Goal: Task Accomplishment & Management: Complete application form

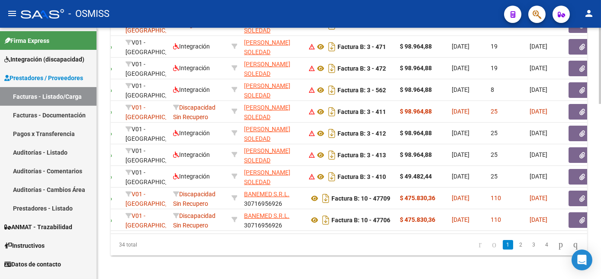
scroll to position [314, 0]
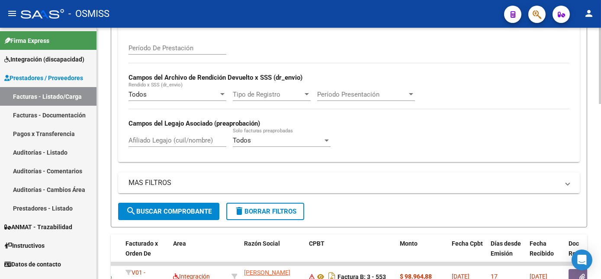
click at [599, 163] on div at bounding box center [600, 153] width 2 height 251
click at [599, 163] on div at bounding box center [600, 162] width 2 height 76
click at [267, 211] on span "delete Borrar Filtros" at bounding box center [265, 211] width 62 height 8
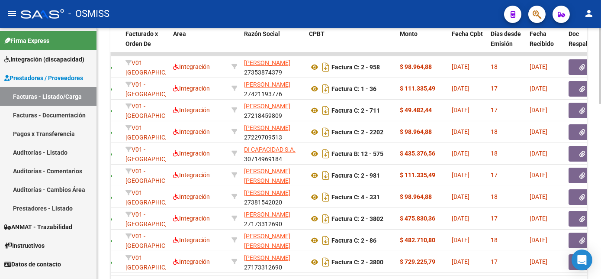
scroll to position [541, 0]
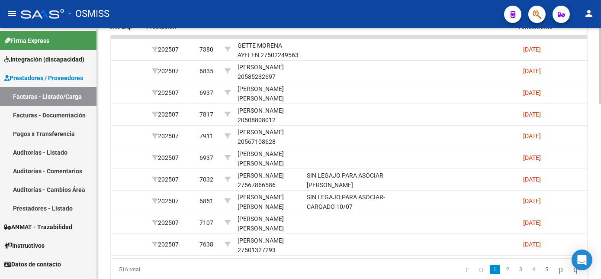
scroll to position [0, 1192]
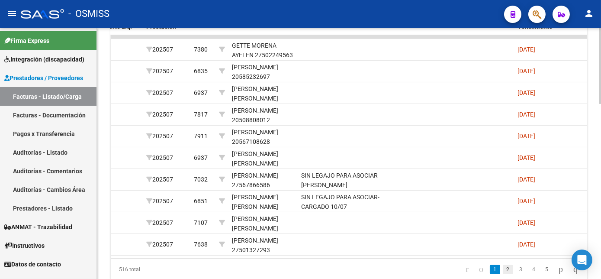
click at [503, 274] on link "2" at bounding box center [508, 270] width 10 height 10
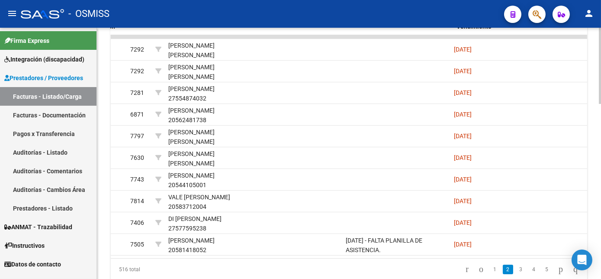
scroll to position [0, 1261]
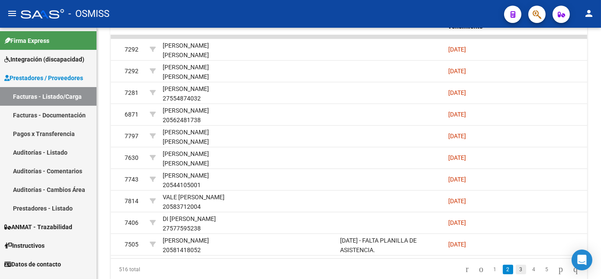
click at [516, 274] on link "3" at bounding box center [521, 270] width 10 height 10
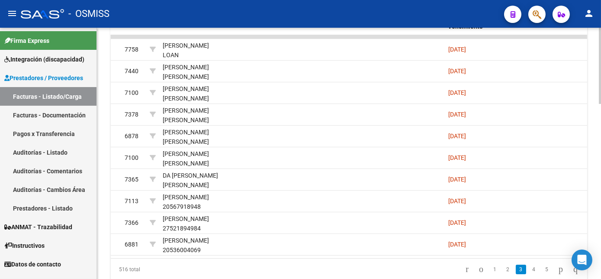
click at [305, 256] on datatable-body "164115 V01 - [PERSON_NAME] Integración NETEL [PERSON_NAME] 27361575550 Factura …" at bounding box center [349, 146] width 477 height 223
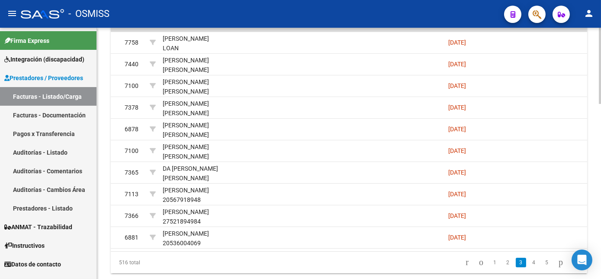
scroll to position [575, 0]
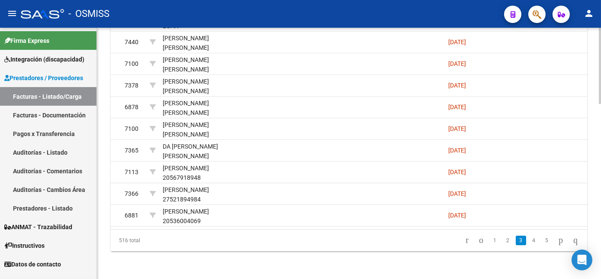
click at [601, 254] on html "menu - OSMISS person Firma Express Integración (discapacidad) Legajos Prestador…" at bounding box center [300, 139] width 601 height 279
click at [529, 238] on link "4" at bounding box center [534, 241] width 10 height 10
drag, startPoint x: 599, startPoint y: 236, endPoint x: 598, endPoint y: 201, distance: 35.5
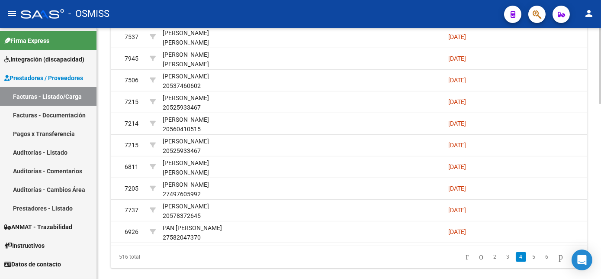
scroll to position [570, 0]
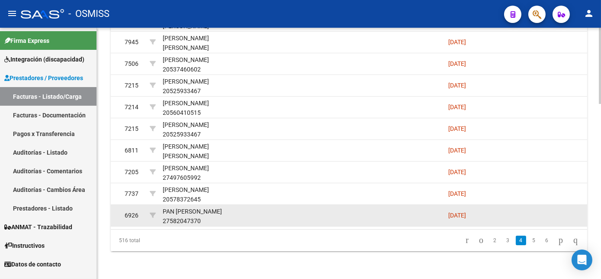
click at [512, 222] on datatable-body-cell at bounding box center [503, 215] width 39 height 21
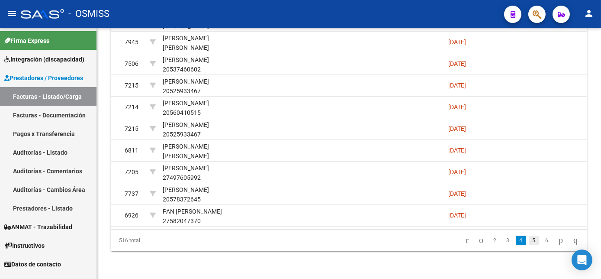
click at [529, 245] on link "5" at bounding box center [534, 241] width 10 height 10
click at [529, 245] on link "6" at bounding box center [534, 241] width 10 height 10
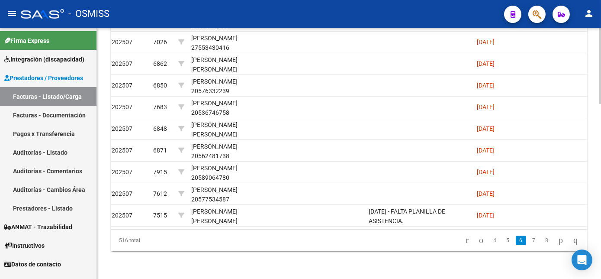
scroll to position [0, 1258]
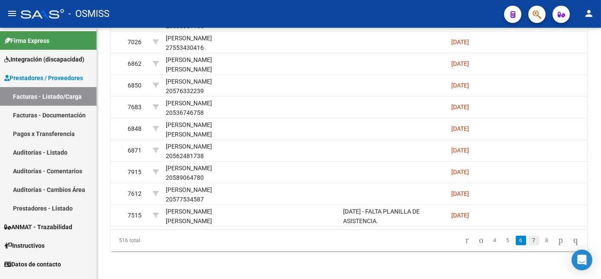
click at [529, 245] on link "7" at bounding box center [534, 241] width 10 height 10
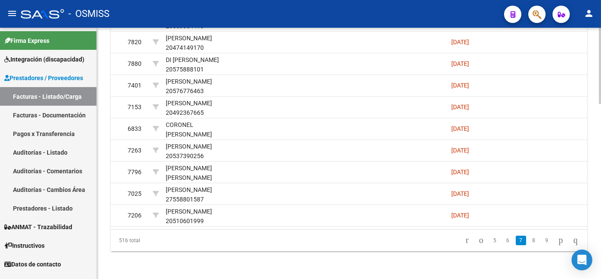
scroll to position [575, 0]
click at [601, 229] on html "menu - OSMISS person Firma Express Integración (discapacidad) Legajos Prestador…" at bounding box center [300, 139] width 601 height 279
click at [529, 239] on link "8" at bounding box center [534, 241] width 10 height 10
click at [528, 239] on link "9" at bounding box center [533, 241] width 10 height 10
click at [527, 239] on link "10" at bounding box center [532, 241] width 11 height 10
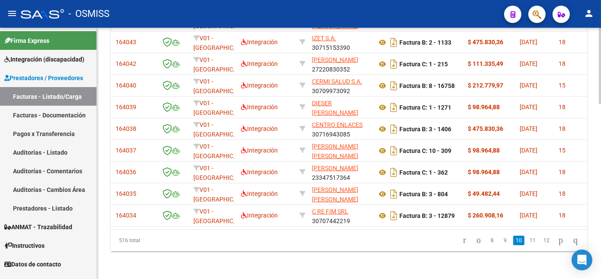
scroll to position [0, 0]
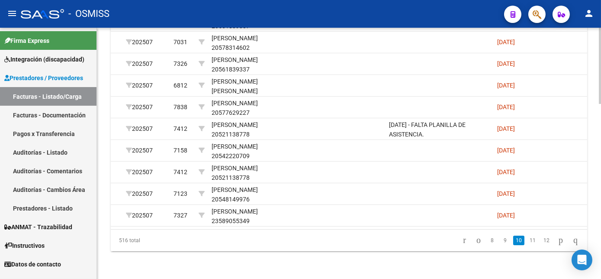
scroll to position [0, 1214]
click at [527, 239] on link "11" at bounding box center [532, 241] width 11 height 10
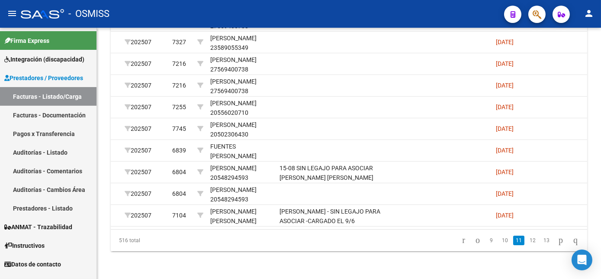
click at [527, 239] on link "12" at bounding box center [532, 241] width 11 height 10
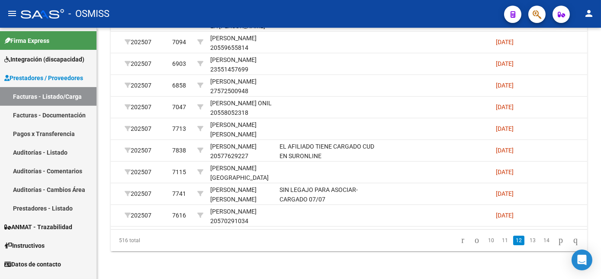
click at [527, 239] on link "13" at bounding box center [532, 241] width 11 height 10
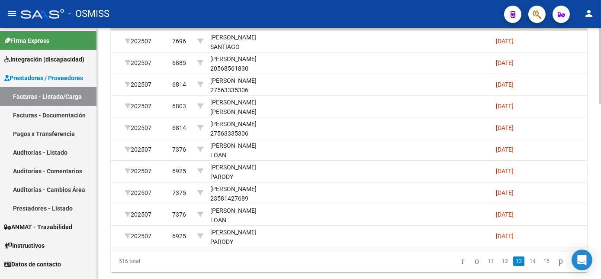
click at [601, 240] on html "menu - OSMISS person Firma Express Integración (discapacidad) Legajos Prestador…" at bounding box center [300, 139] width 601 height 279
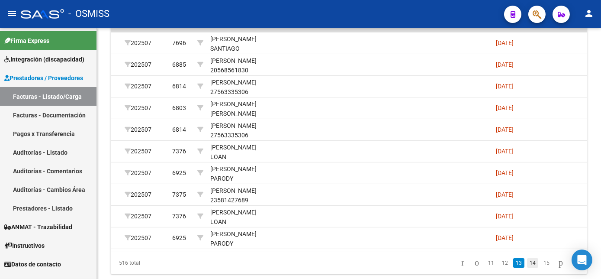
click at [527, 268] on link "14" at bounding box center [532, 263] width 11 height 10
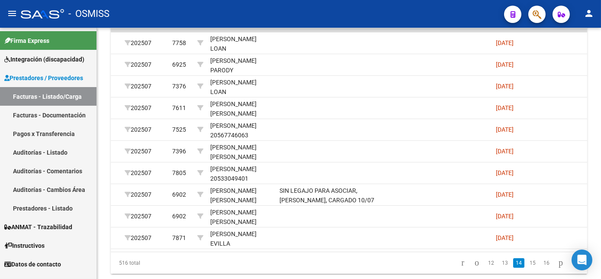
click at [527, 268] on link "15" at bounding box center [532, 263] width 11 height 10
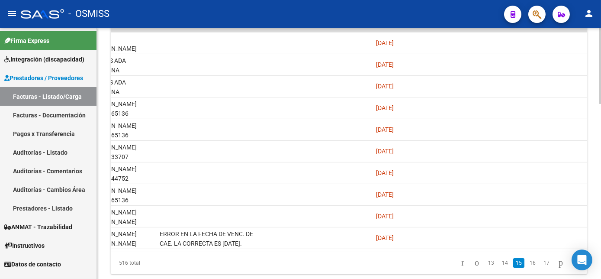
scroll to position [0, 1337]
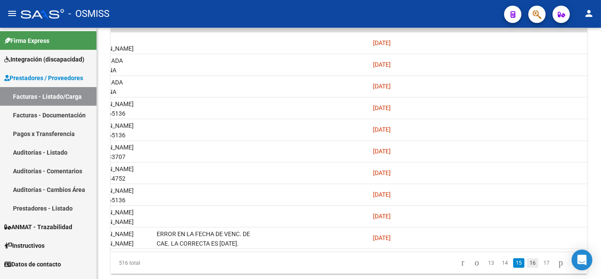
click at [527, 268] on link "16" at bounding box center [532, 263] width 11 height 10
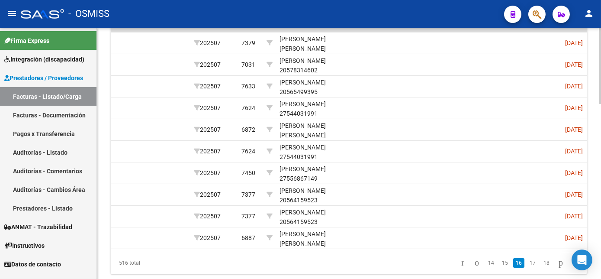
scroll to position [0, 1147]
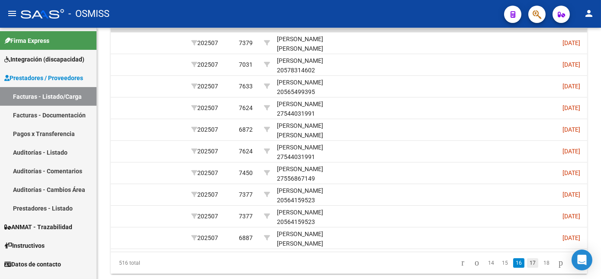
click at [527, 267] on link "17" at bounding box center [532, 263] width 11 height 10
click at [527, 268] on link "18" at bounding box center [532, 263] width 11 height 10
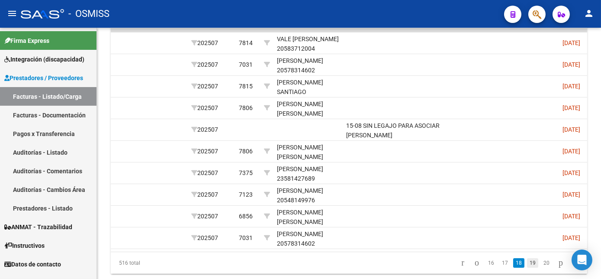
click at [527, 268] on link "19" at bounding box center [532, 263] width 11 height 10
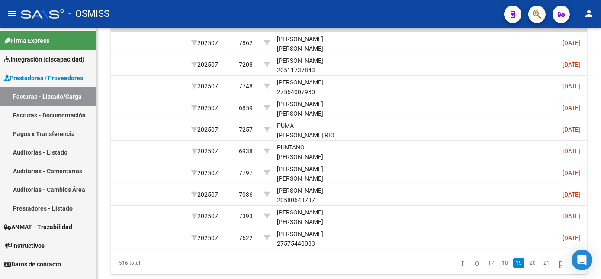
click at [527, 268] on link "20" at bounding box center [532, 263] width 11 height 10
click at [527, 268] on link "21" at bounding box center [532, 263] width 11 height 10
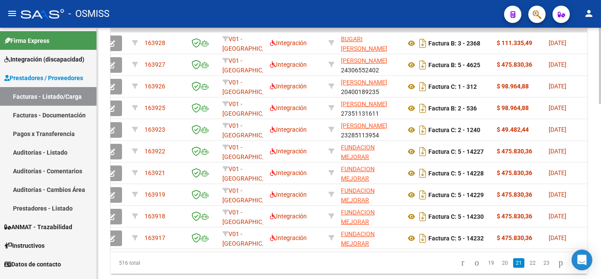
scroll to position [0, 0]
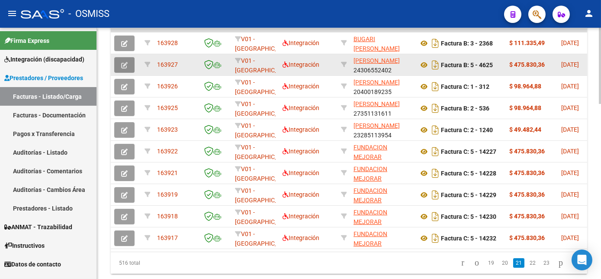
click at [127, 62] on icon "button" at bounding box center [124, 65] width 6 height 6
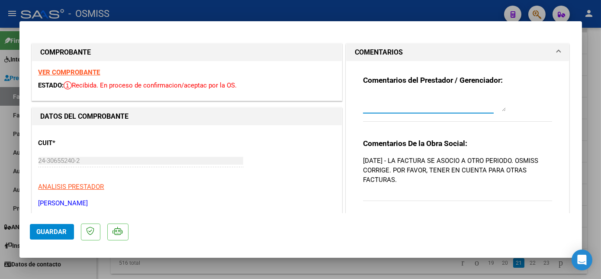
click at [404, 106] on textarea at bounding box center [434, 102] width 143 height 17
type textarea "o"
type textarea "l"
type textarea "L"
type textarea "tomaremos mas atencion, perdon."
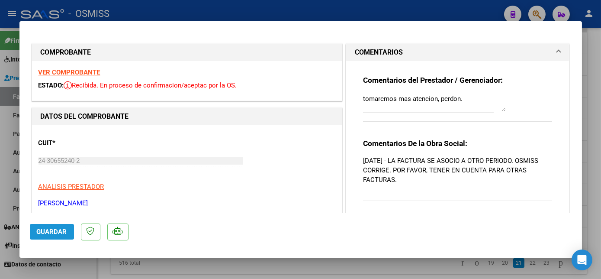
click at [61, 230] on span "Guardar" at bounding box center [52, 232] width 30 height 8
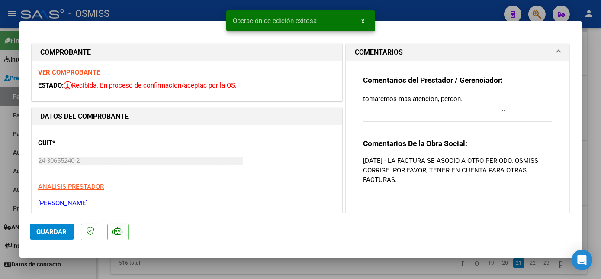
click at [593, 101] on div at bounding box center [300, 139] width 601 height 279
type input "$ 0,00"
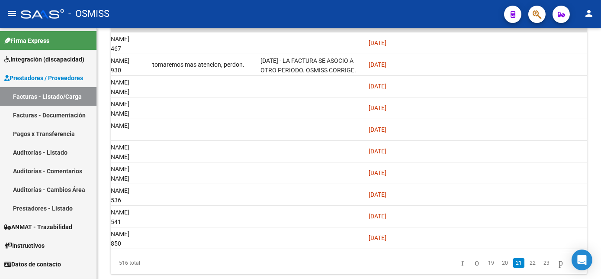
scroll to position [0, 1342]
click at [527, 268] on link "22" at bounding box center [532, 263] width 11 height 10
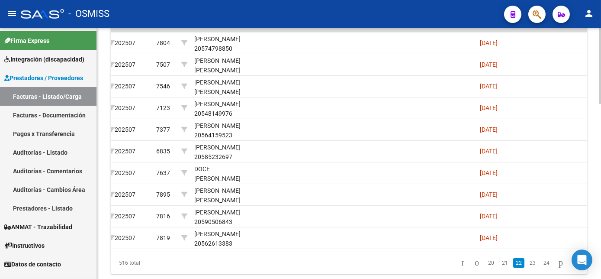
scroll to position [0, 1216]
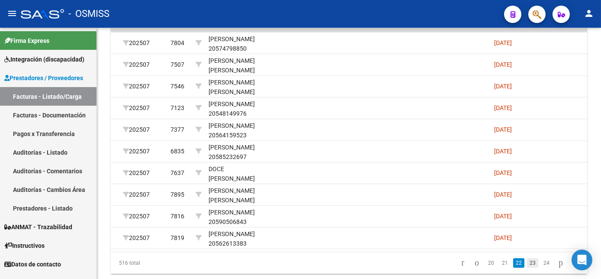
click at [527, 268] on link "23" at bounding box center [532, 263] width 11 height 10
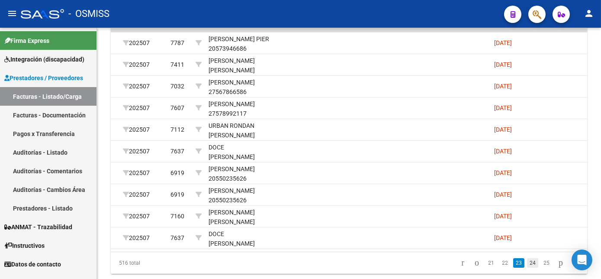
click at [527, 268] on link "24" at bounding box center [532, 263] width 11 height 10
click at [527, 268] on link "25" at bounding box center [532, 263] width 11 height 10
click at [527, 268] on link "26" at bounding box center [532, 263] width 11 height 10
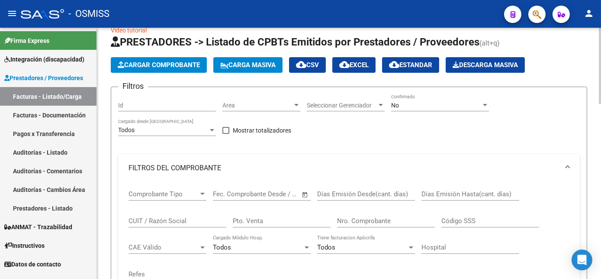
scroll to position [10, 0]
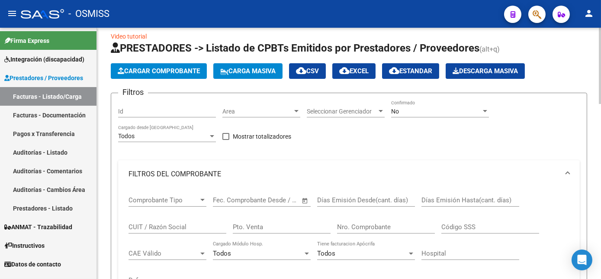
click at [436, 110] on div "No" at bounding box center [436, 111] width 90 height 7
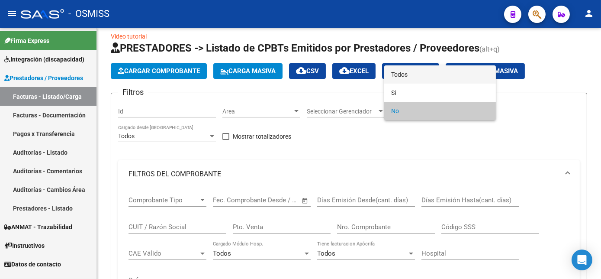
click at [430, 75] on span "Todos" at bounding box center [440, 74] width 98 height 18
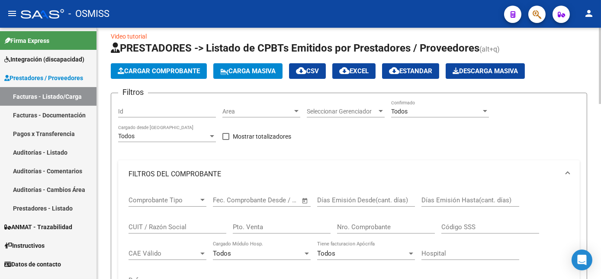
drag, startPoint x: 598, startPoint y: 78, endPoint x: 595, endPoint y: 113, distance: 34.3
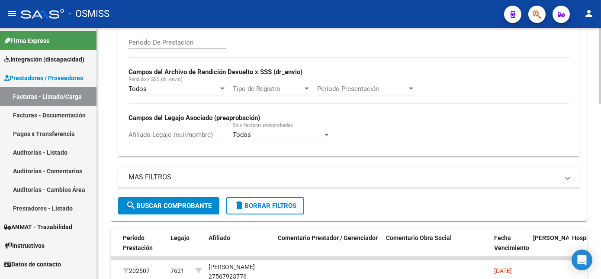
scroll to position [334, 0]
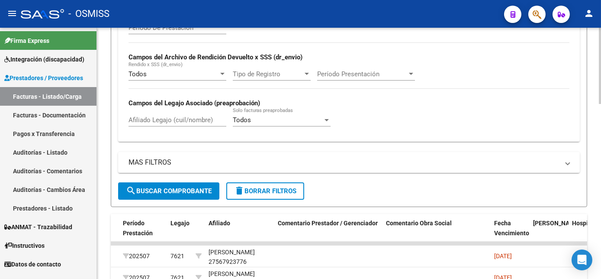
click at [601, 200] on html "menu - OSMISS person Firma Express Integración (discapacidad) Legajos Prestador…" at bounding box center [300, 139] width 601 height 279
click at [153, 187] on span "search Buscar Comprobante" at bounding box center [169, 191] width 86 height 8
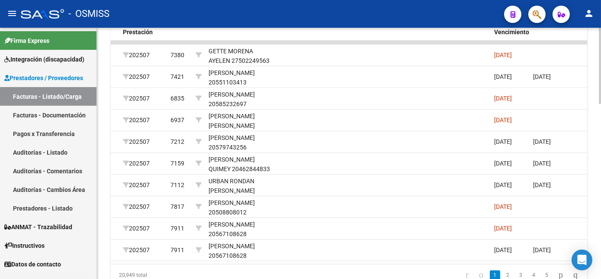
scroll to position [533, 0]
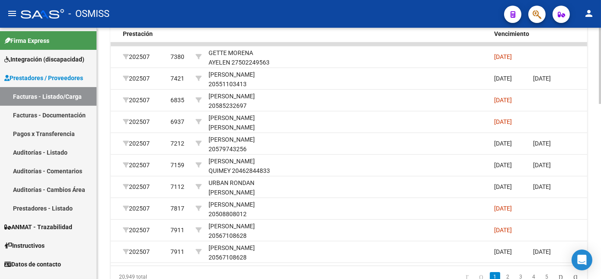
click at [601, 206] on html "menu - OSMISS person Firma Express Integración (discapacidad) Legajos Prestador…" at bounding box center [300, 139] width 601 height 279
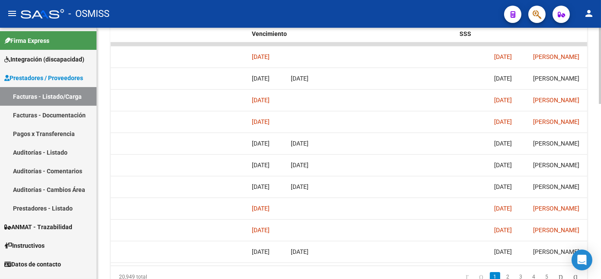
scroll to position [575, 0]
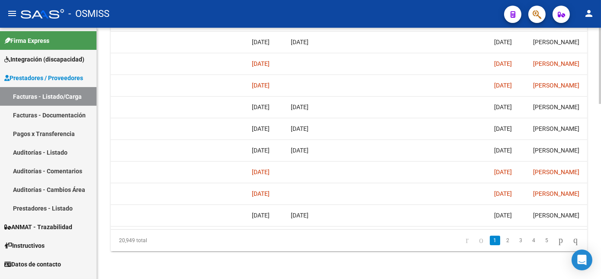
click at [601, 225] on html "menu - OSMISS person Firma Express Integración (discapacidad) Legajos Prestador…" at bounding box center [300, 139] width 601 height 279
click at [503, 239] on link "2" at bounding box center [508, 241] width 10 height 10
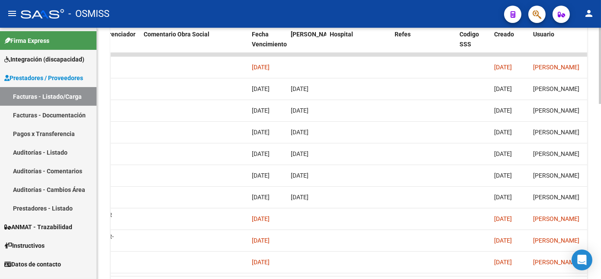
scroll to position [540, 0]
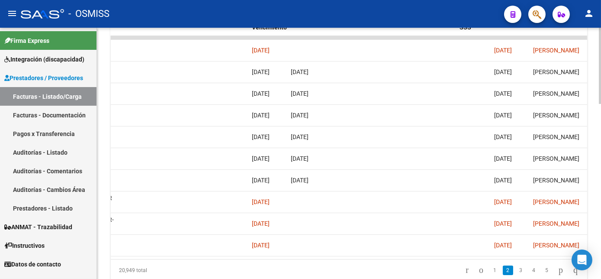
click at [601, 216] on div at bounding box center [600, 232] width 2 height 76
click at [516, 274] on link "3" at bounding box center [521, 270] width 10 height 10
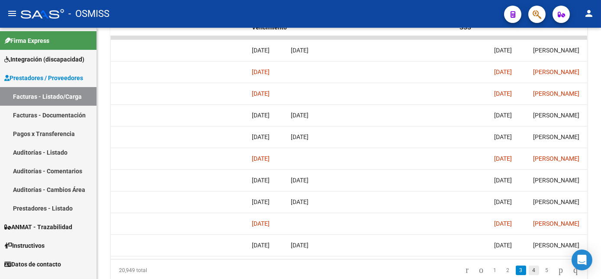
click at [529, 275] on link "4" at bounding box center [534, 270] width 10 height 10
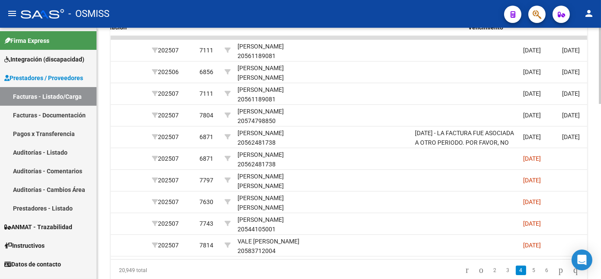
scroll to position [0, 1250]
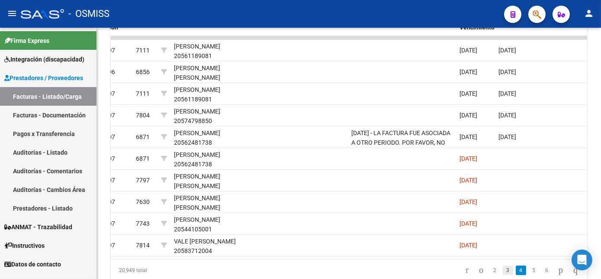
click at [503, 274] on link "3" at bounding box center [508, 270] width 10 height 10
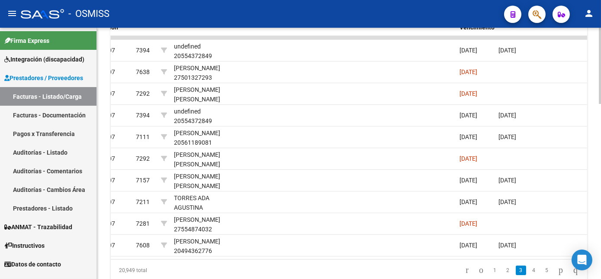
scroll to position [575, 0]
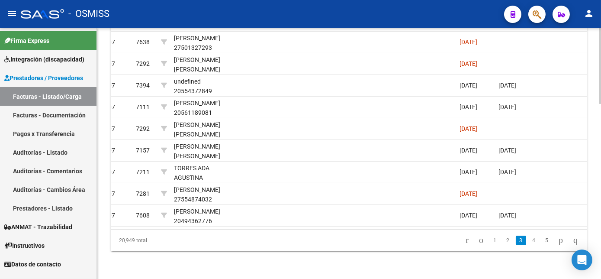
click at [601, 239] on html "menu - OSMISS person Firma Express Integración (discapacidad) Legajos Prestador…" at bounding box center [300, 139] width 601 height 279
click at [529, 239] on link "4" at bounding box center [534, 241] width 10 height 10
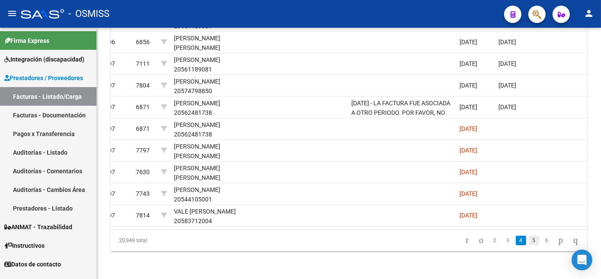
click at [529, 239] on link "5" at bounding box center [534, 241] width 10 height 10
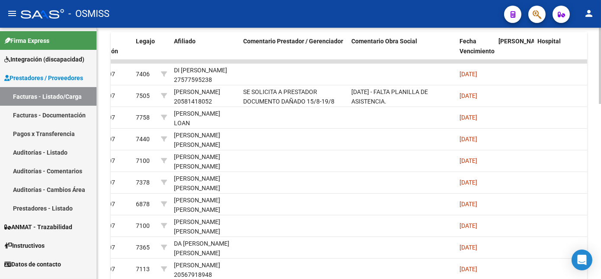
scroll to position [510, 0]
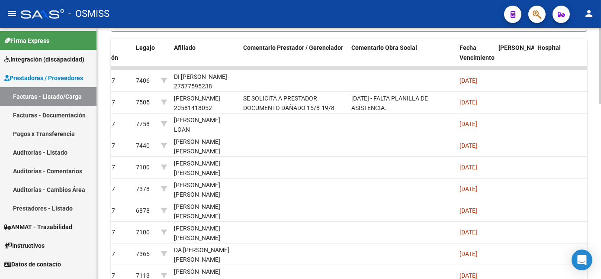
click at [601, 206] on div at bounding box center [600, 222] width 2 height 76
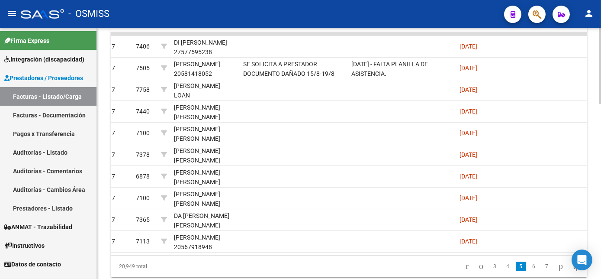
scroll to position [547, 0]
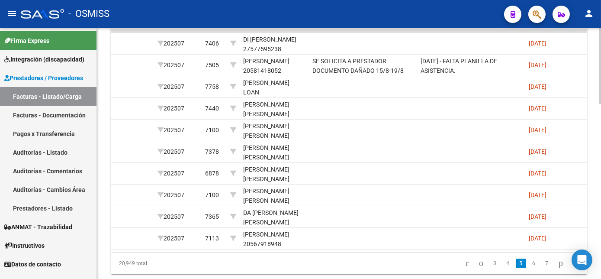
scroll to position [0, 1192]
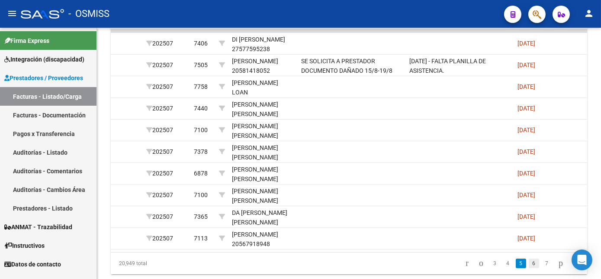
click at [529, 268] on link "6" at bounding box center [534, 263] width 10 height 10
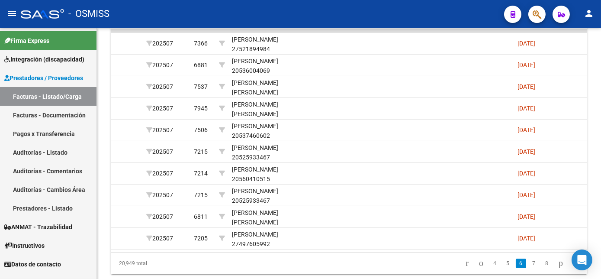
click at [529, 268] on link "7" at bounding box center [534, 263] width 10 height 10
click at [529, 268] on link "8" at bounding box center [534, 263] width 10 height 10
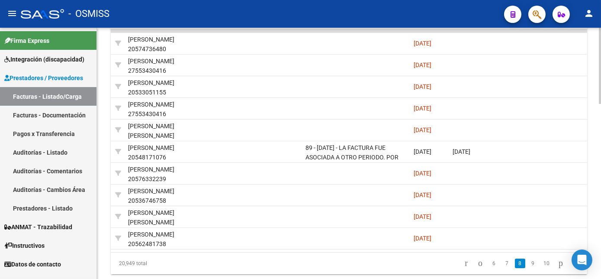
scroll to position [0, 1326]
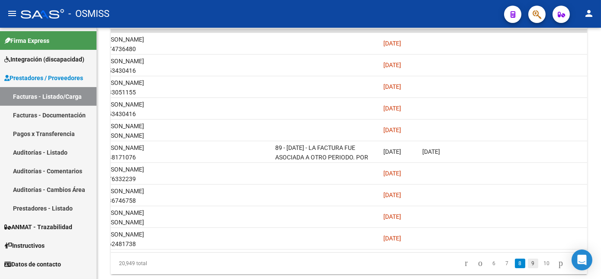
click at [528, 268] on link "9" at bounding box center [533, 263] width 10 height 10
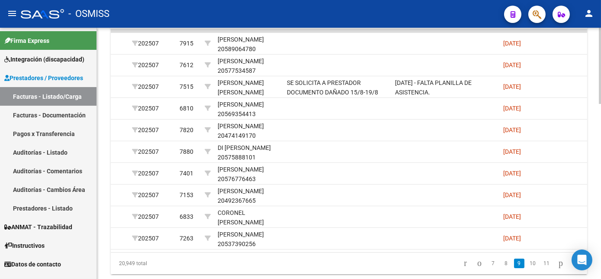
scroll to position [0, 1208]
click at [527, 267] on link "10" at bounding box center [532, 263] width 11 height 10
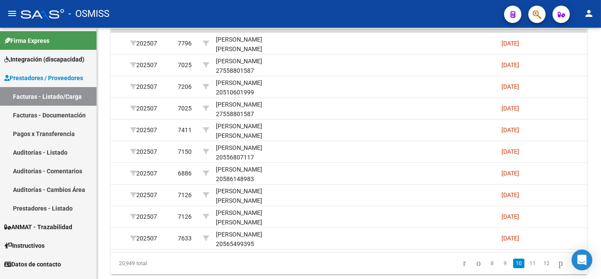
click at [527, 267] on link "11" at bounding box center [532, 263] width 11 height 10
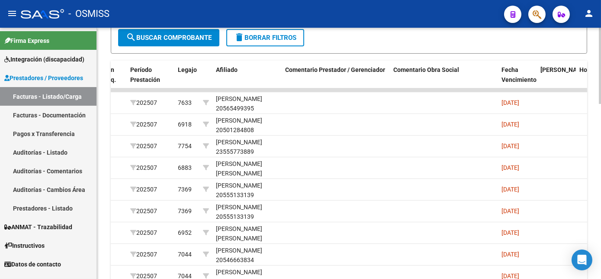
scroll to position [531, 0]
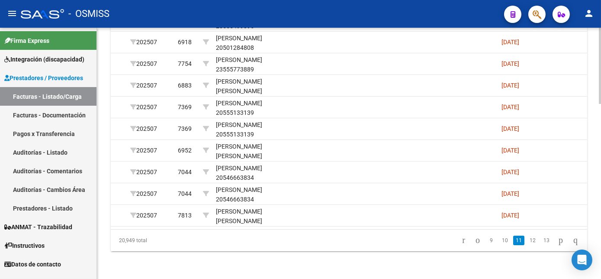
click at [527, 236] on link "12" at bounding box center [532, 241] width 11 height 10
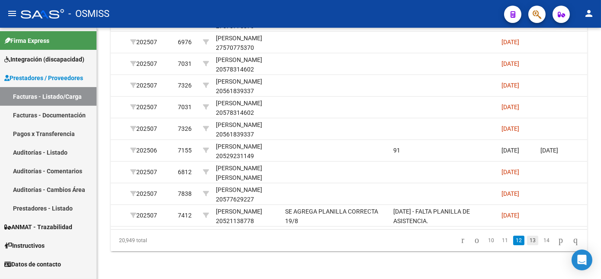
click at [527, 240] on link "13" at bounding box center [532, 241] width 11 height 10
